Goal: Information Seeking & Learning: Learn about a topic

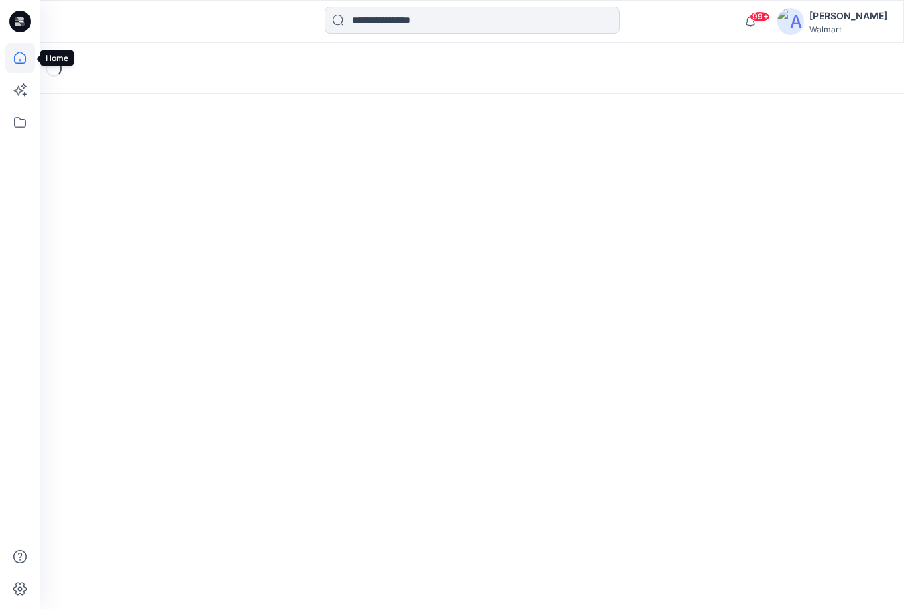
click at [22, 58] on icon at bounding box center [20, 58] width 30 height 30
click at [17, 121] on icon at bounding box center [20, 122] width 30 height 30
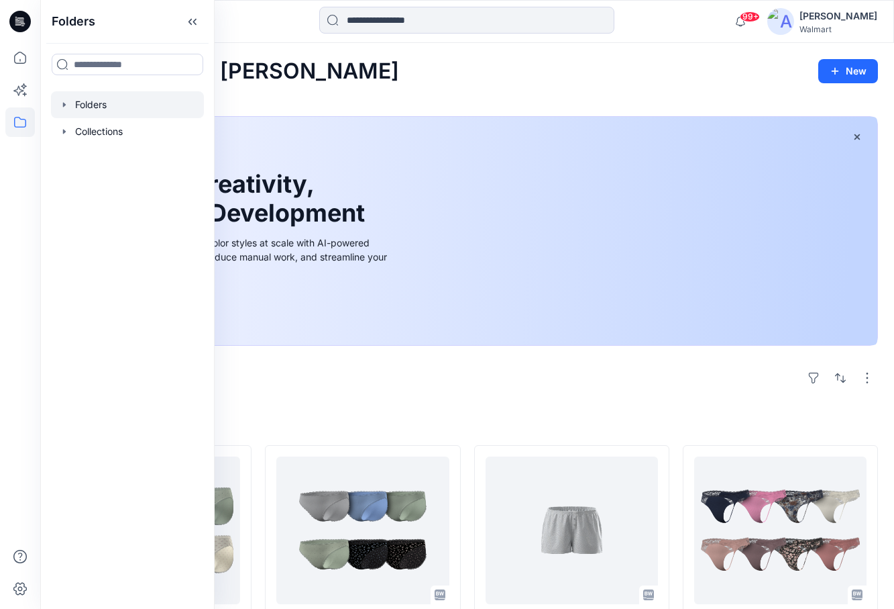
click at [65, 106] on icon "button" at bounding box center [64, 104] width 11 height 11
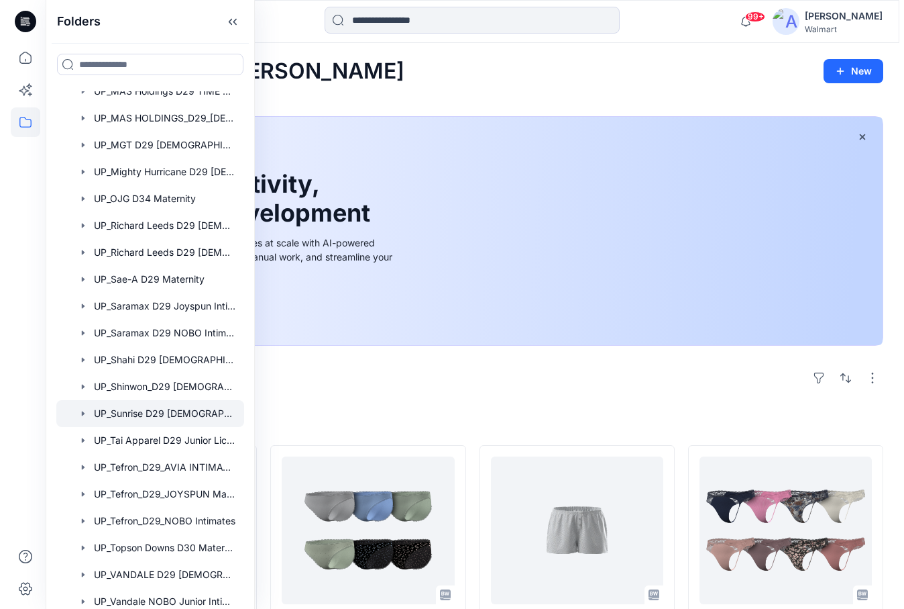
scroll to position [1163, 0]
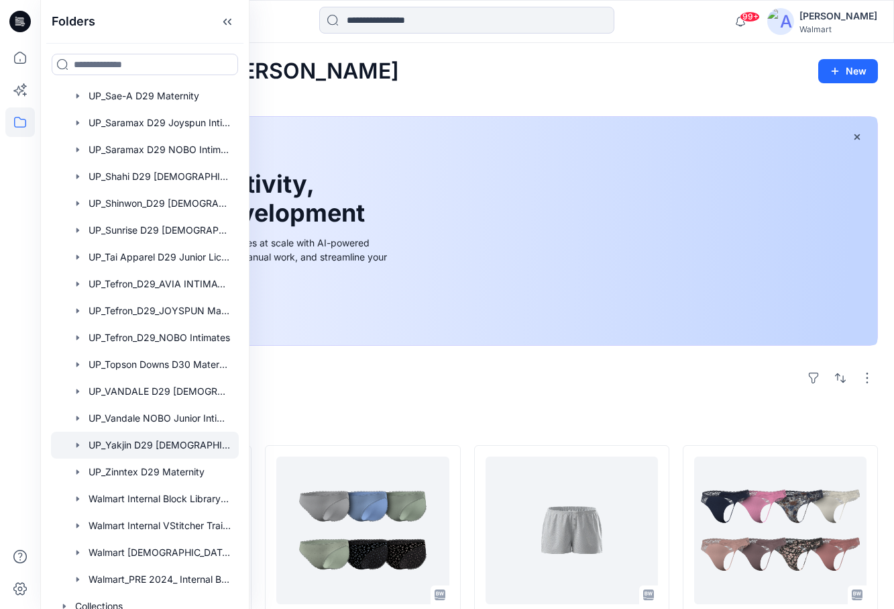
click at [141, 454] on div at bounding box center [145, 444] width 188 height 27
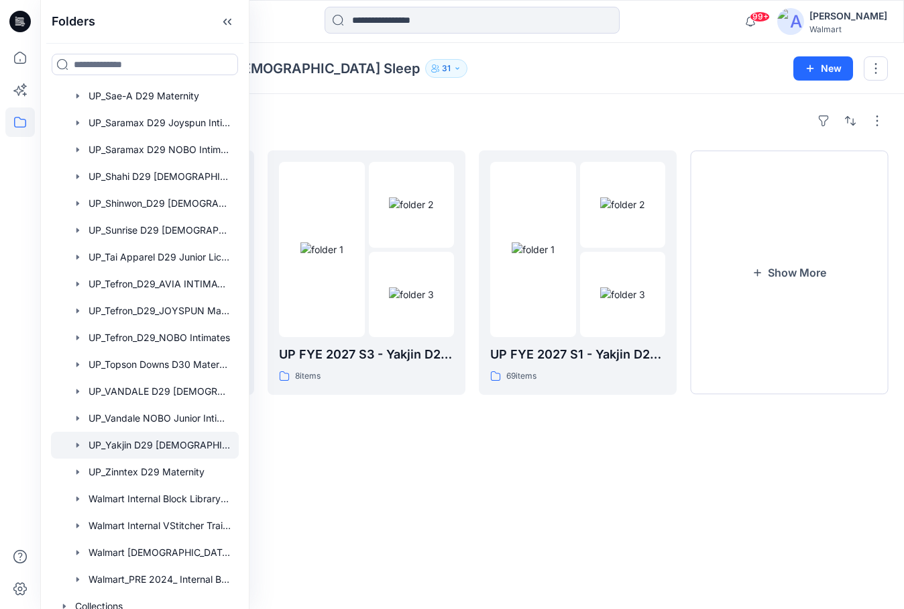
click at [663, 465] on div "Folders UP FYE 2027 S3 - Yakjin D29 NOBO Ladies Sleepwear 19 items UP FYE 2027 …" at bounding box center [472, 351] width 864 height 515
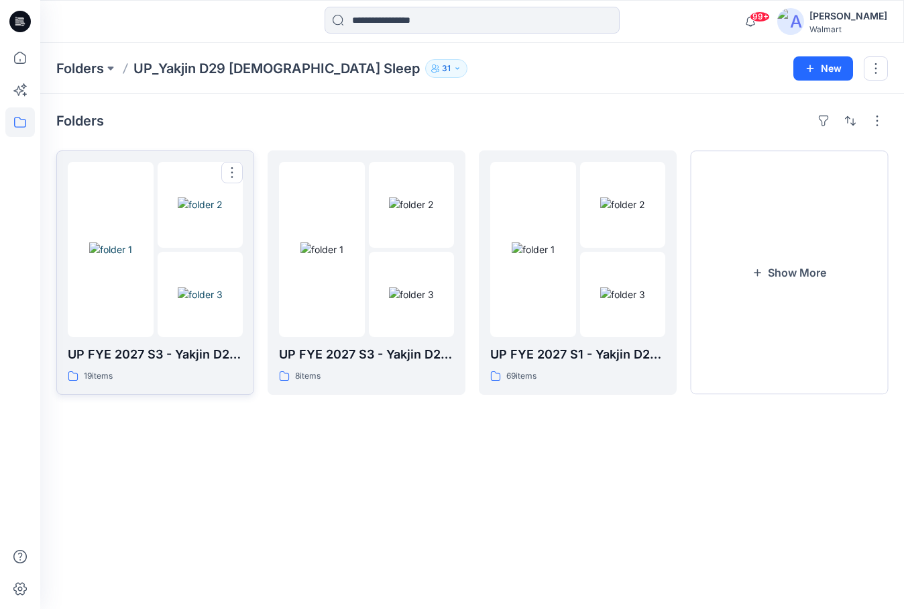
click at [132, 256] on img at bounding box center [110, 249] width 43 height 14
click at [395, 287] on img at bounding box center [411, 294] width 45 height 14
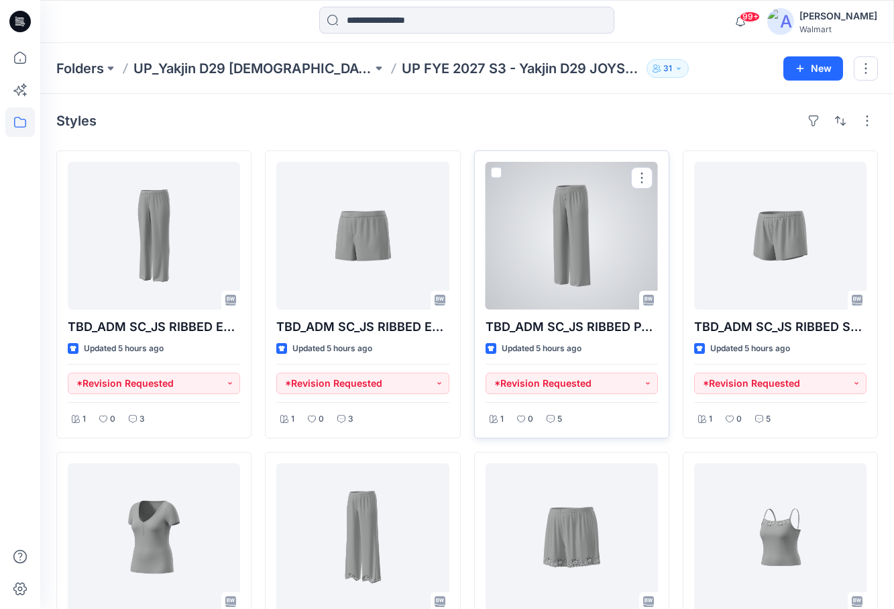
click at [587, 238] on div at bounding box center [572, 236] width 172 height 148
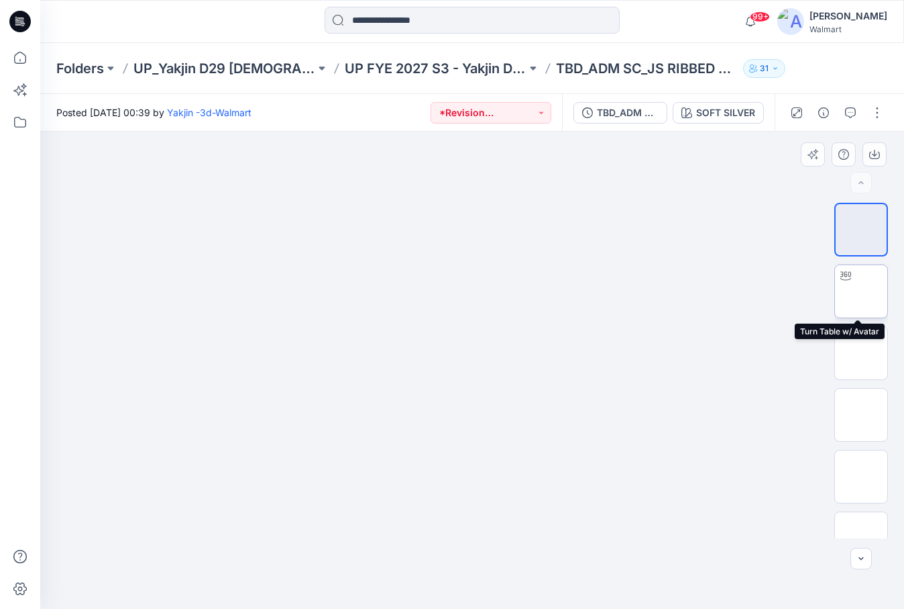
click at [861, 291] on img at bounding box center [861, 291] width 0 height 0
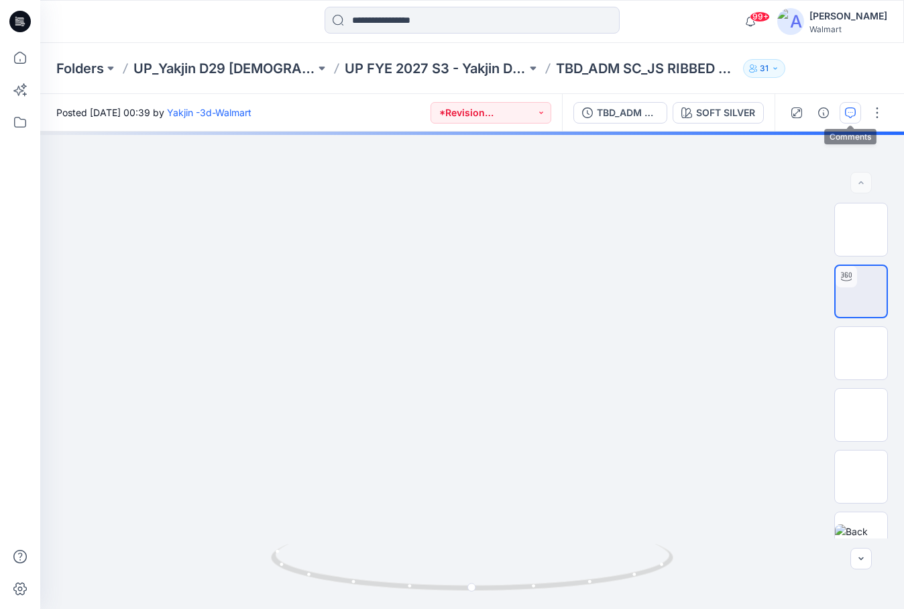
click at [853, 109] on icon "button" at bounding box center [850, 112] width 11 height 11
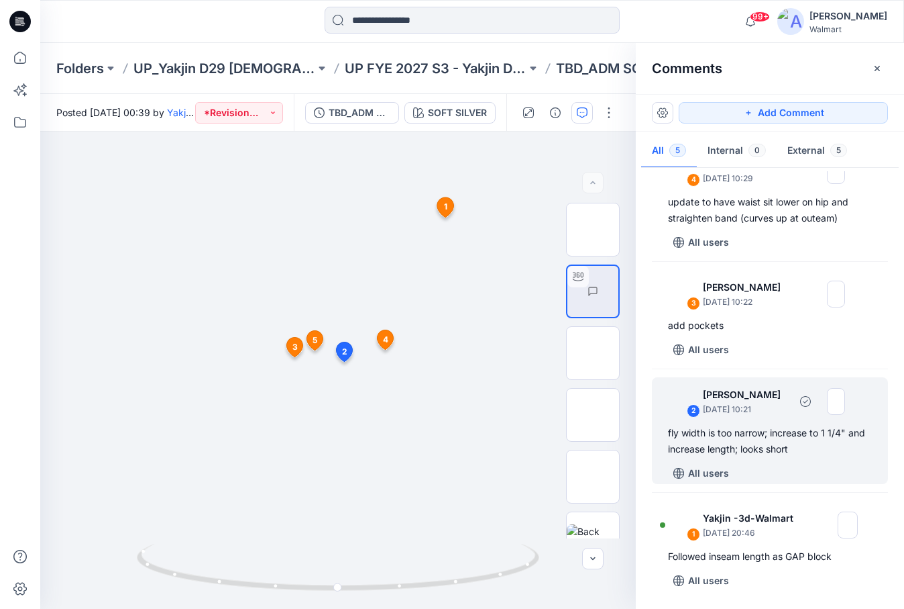
scroll to position [141, 0]
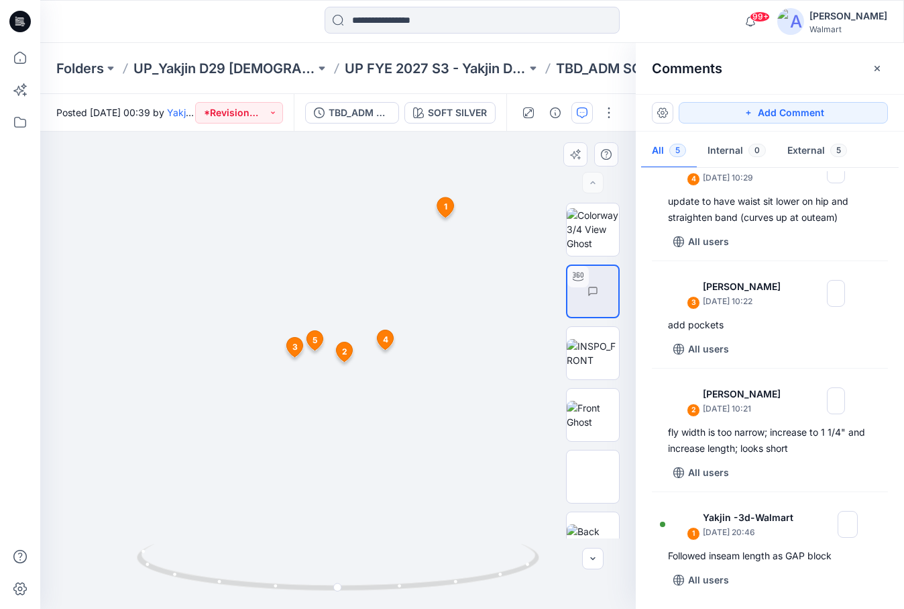
click at [387, 190] on div at bounding box center [338, 370] width 596 height 477
click at [878, 66] on icon "button" at bounding box center [877, 68] width 11 height 11
